Goal: Information Seeking & Learning: Learn about a topic

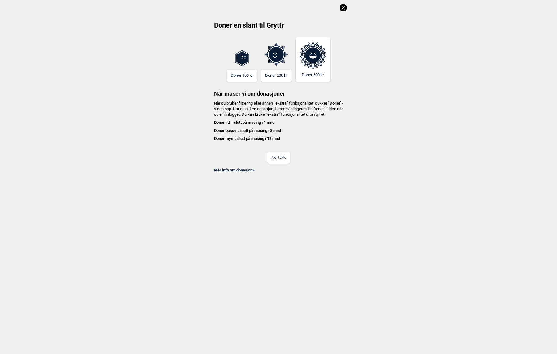
scroll to position [0, 209]
click at [341, 6] on icon at bounding box center [342, 7] width 7 height 7
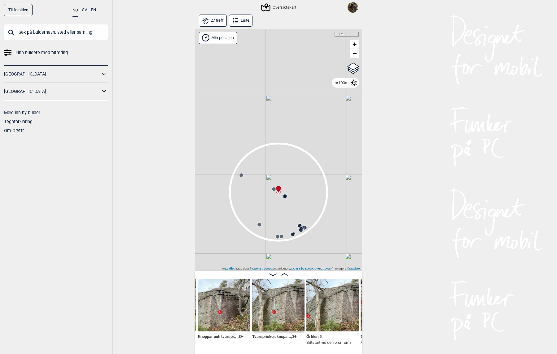
click at [277, 7] on div "Oversiktskart" at bounding box center [279, 7] width 34 height 7
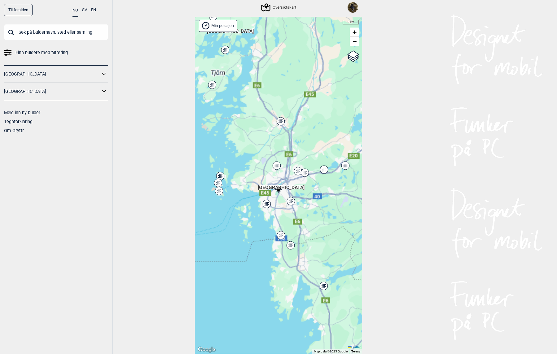
click at [84, 10] on button "SV" at bounding box center [84, 10] width 5 height 12
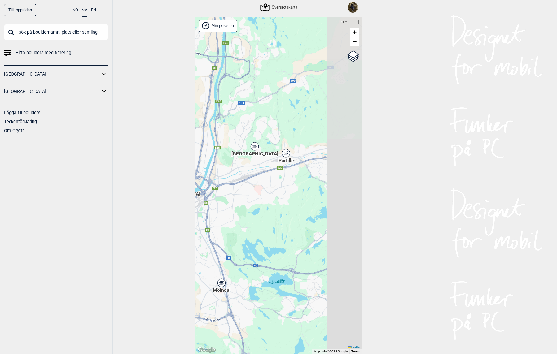
drag, startPoint x: 339, startPoint y: 154, endPoint x: 218, endPoint y: 197, distance: 128.3
click at [217, 198] on div "[PERSON_NAME] posisjon [GEOGRAPHIC_DATA] Stange [GEOGRAPHIC_DATA] syd [GEOGRAPH…" at bounding box center [278, 185] width 167 height 337
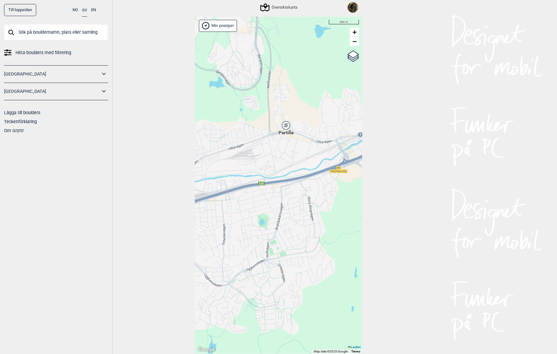
click at [282, 123] on icon at bounding box center [286, 125] width 8 height 8
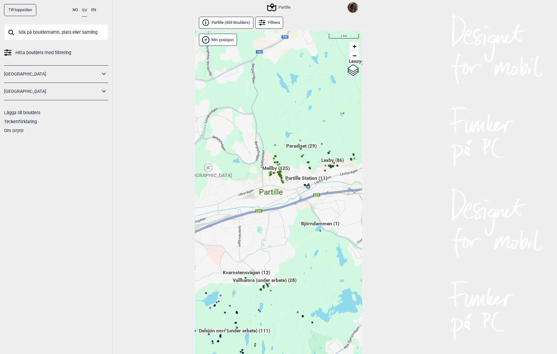
scroll to position [14, 0]
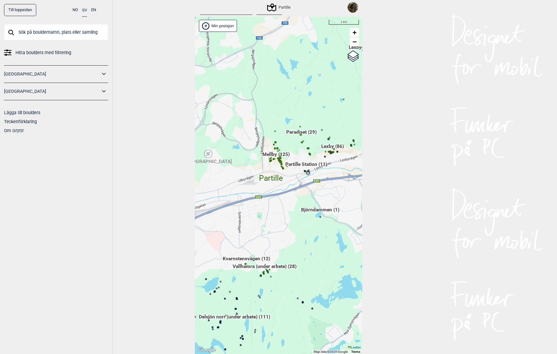
click at [324, 159] on div "[PERSON_NAME] posisjon [GEOGRAPHIC_DATA] Stange [GEOGRAPHIC_DATA] syd [GEOGRAPH…" at bounding box center [278, 185] width 167 height 337
click at [328, 145] on span "Lexby (86)" at bounding box center [332, 149] width 23 height 12
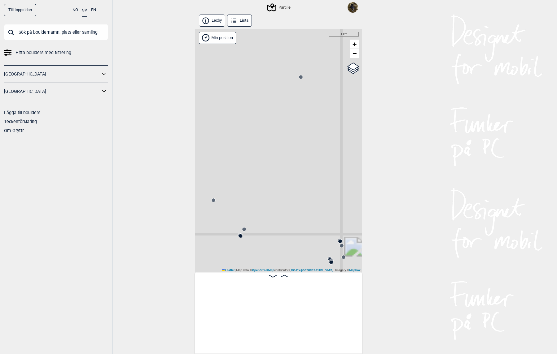
scroll to position [0, 49]
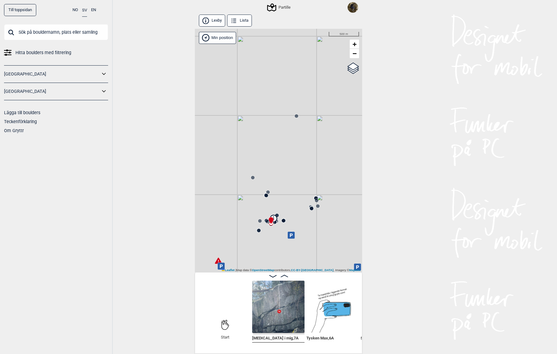
drag, startPoint x: 291, startPoint y: 193, endPoint x: 289, endPoint y: 163, distance: 30.4
click at [289, 163] on div "Partille" at bounding box center [278, 151] width 167 height 244
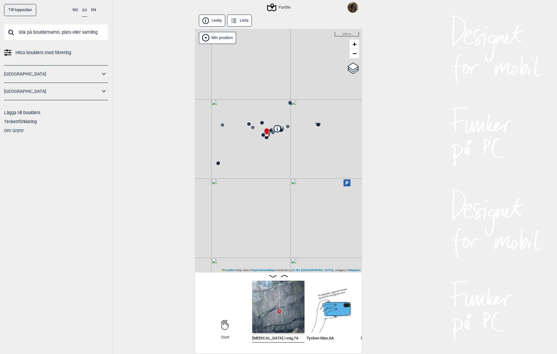
drag, startPoint x: 262, startPoint y: 158, endPoint x: 274, endPoint y: 188, distance: 32.9
click at [274, 188] on div "Partille" at bounding box center [278, 151] width 167 height 244
drag, startPoint x: 295, startPoint y: 154, endPoint x: 245, endPoint y: 205, distance: 71.4
click at [245, 205] on div "Partille" at bounding box center [278, 151] width 167 height 244
click at [231, 158] on icon at bounding box center [233, 157] width 5 height 5
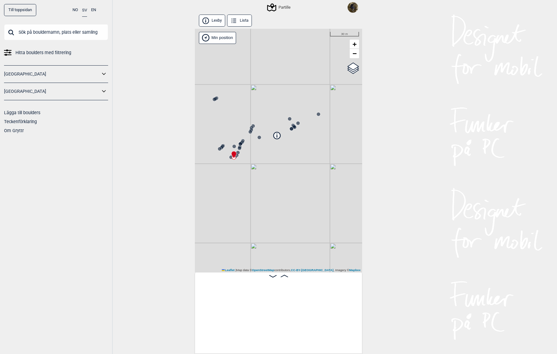
scroll to position [0, 738]
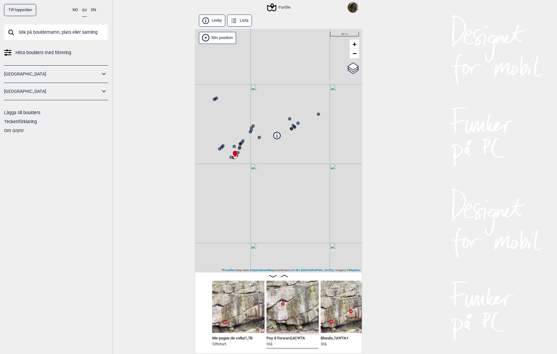
scroll to position [0, 870]
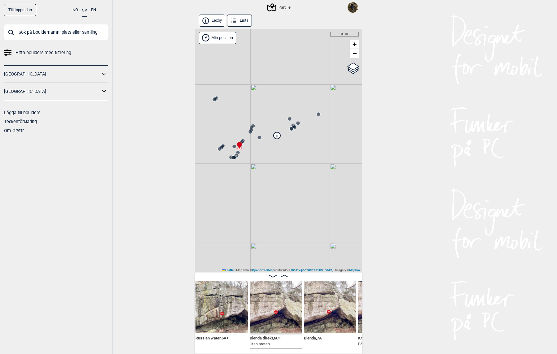
scroll to position [0, 1021]
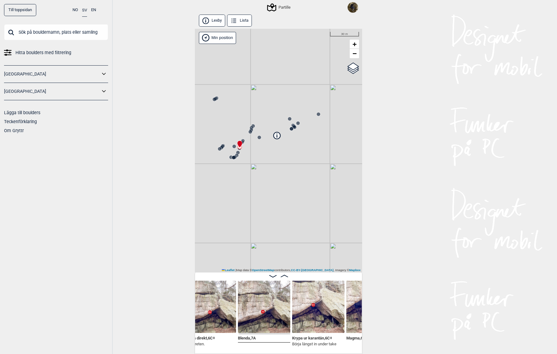
scroll to position [0, 1087]
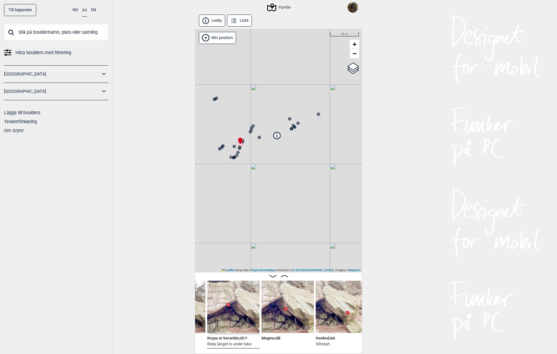
scroll to position [0, 1172]
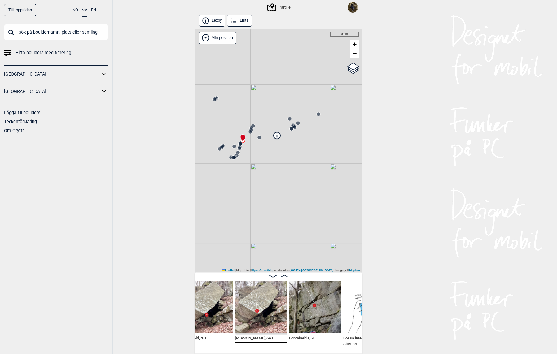
scroll to position [0, 1361]
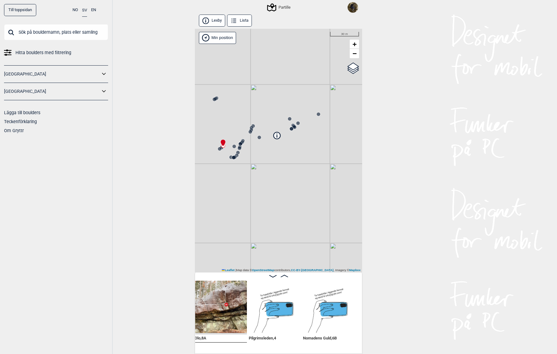
scroll to position [0, 1758]
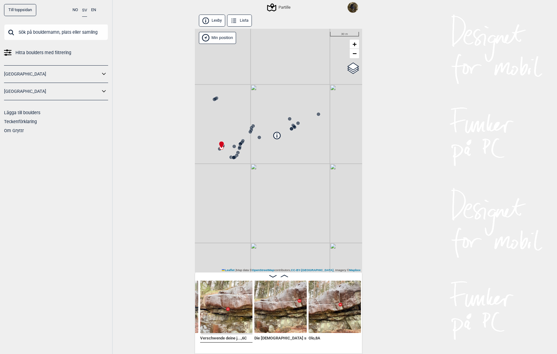
scroll to position [0, 1701]
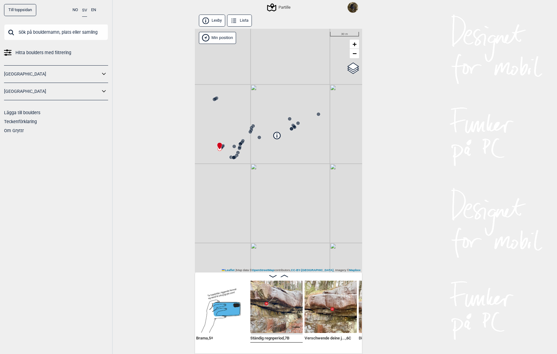
scroll to position [0, 1739]
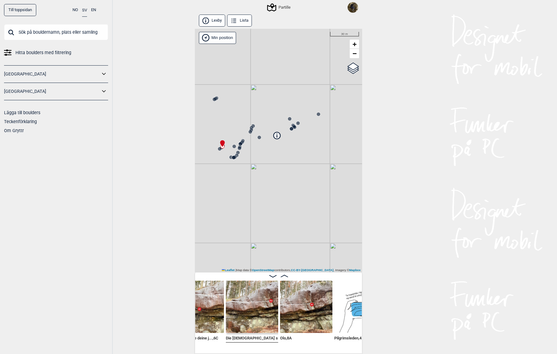
click at [301, 324] on img at bounding box center [306, 307] width 52 height 52
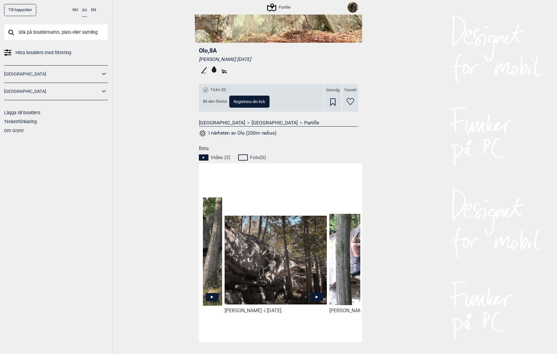
scroll to position [155, 0]
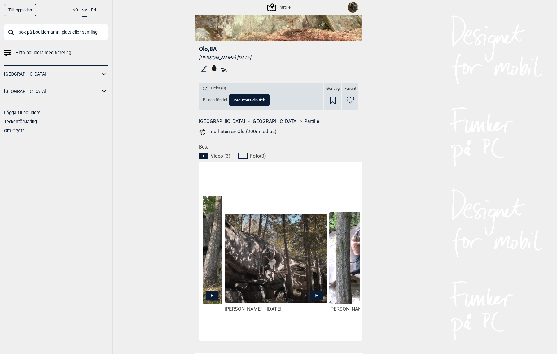
click at [314, 294] on icon at bounding box center [316, 295] width 13 height 8
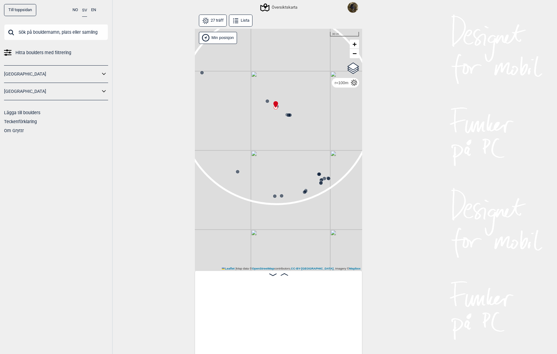
scroll to position [0, 263]
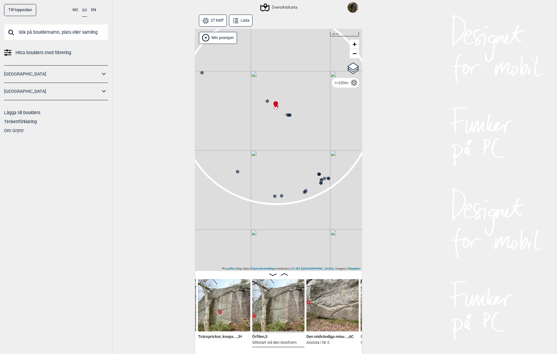
click at [47, 31] on input "text" at bounding box center [56, 32] width 104 height 16
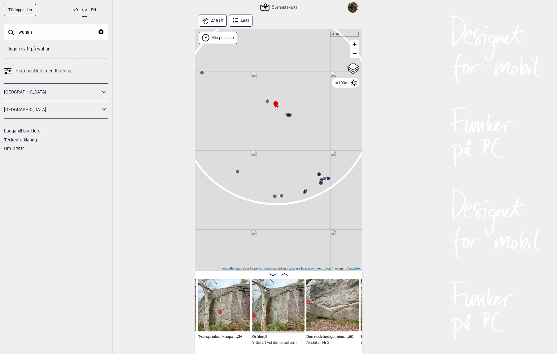
type input "wuhan"
click at [101, 32] on icon "reset" at bounding box center [100, 31] width 5 height 5
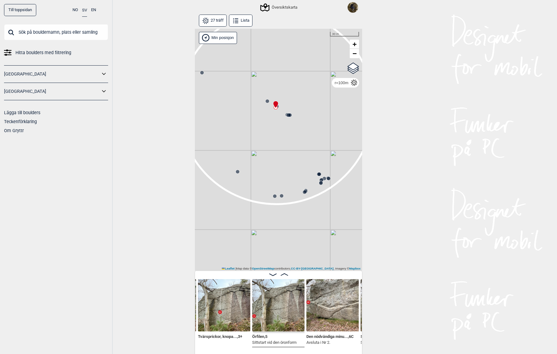
click at [319, 180] on icon at bounding box center [320, 182] width 5 height 5
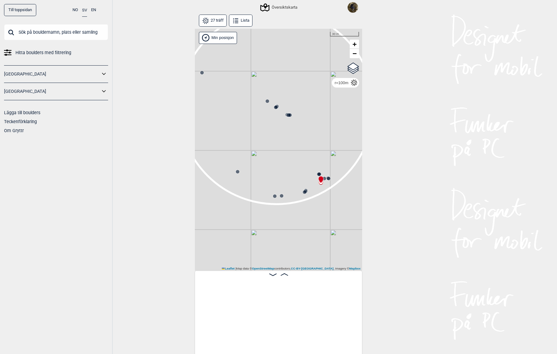
scroll to position [0, 1173]
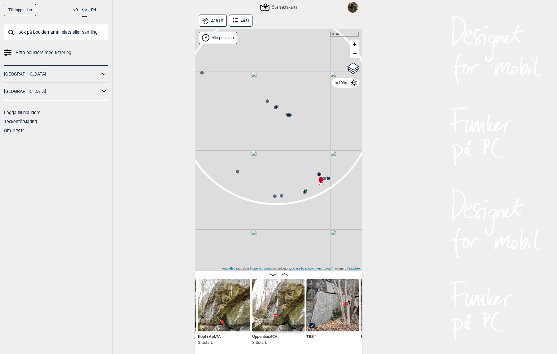
click at [281, 302] on img at bounding box center [278, 305] width 52 height 52
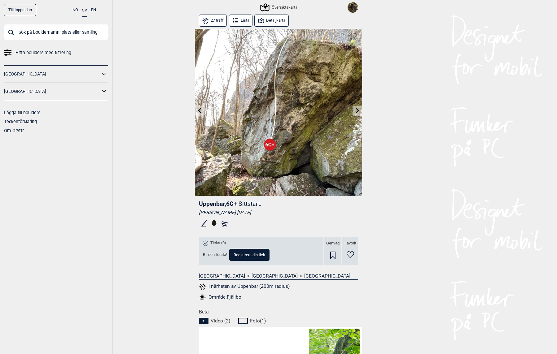
click at [272, 22] on button "Detaljkarta" at bounding box center [271, 21] width 34 height 12
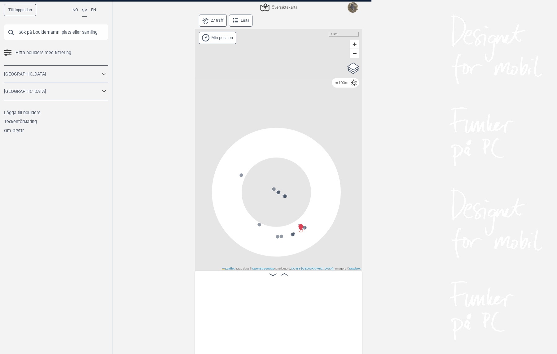
scroll to position [0, 1151]
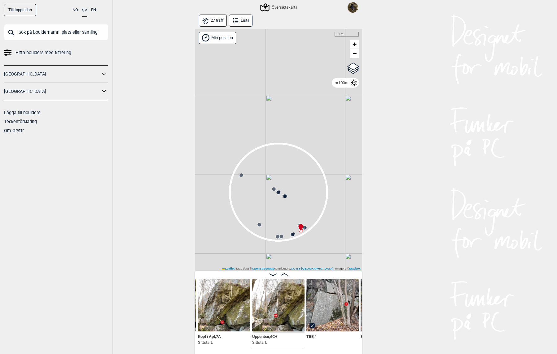
click at [239, 176] on circle at bounding box center [241, 175] width 4 height 4
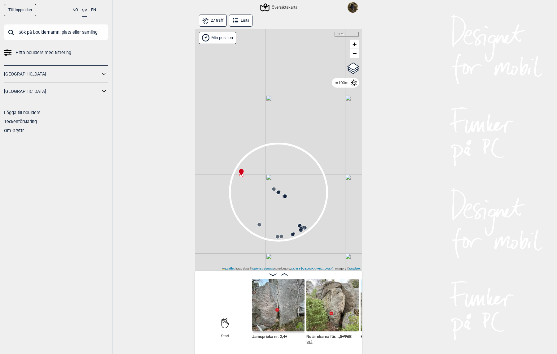
click at [272, 190] on circle at bounding box center [274, 189] width 4 height 4
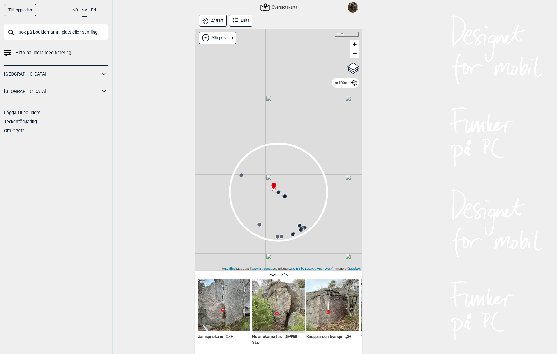
click at [276, 192] on circle at bounding box center [278, 193] width 4 height 4
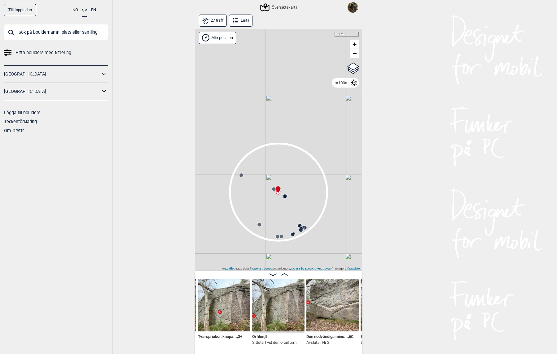
click at [257, 225] on circle at bounding box center [259, 225] width 4 height 4
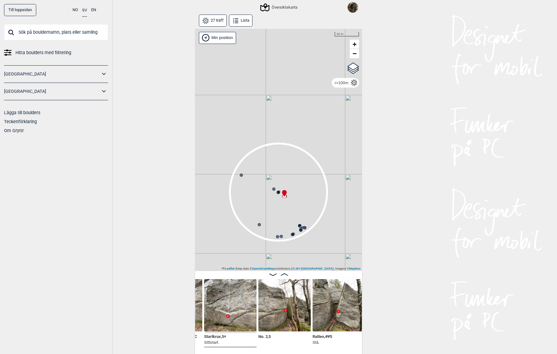
scroll to position [0, 425]
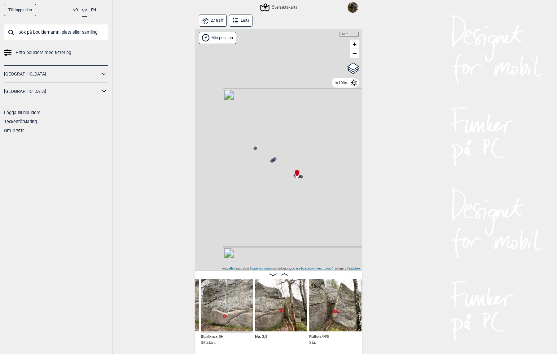
drag, startPoint x: 267, startPoint y: 194, endPoint x: 332, endPoint y: 223, distance: 71.3
click at [332, 223] on div "Gol Ål Kolomoen Vallset Tangen Sørli Åsbygda Kongsberg Efteløt Østmarka nord Se…" at bounding box center [278, 150] width 167 height 242
